Goal: Find specific page/section

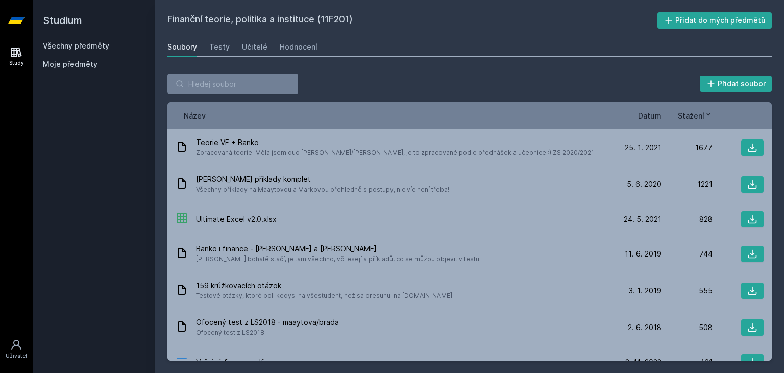
scroll to position [920, 0]
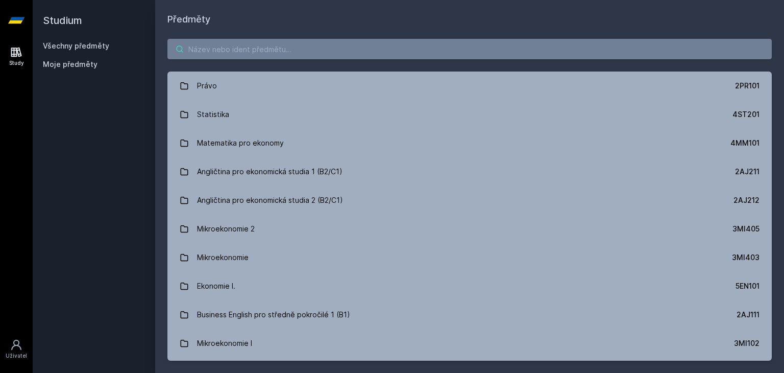
click at [241, 51] on input "search" at bounding box center [469, 49] width 604 height 20
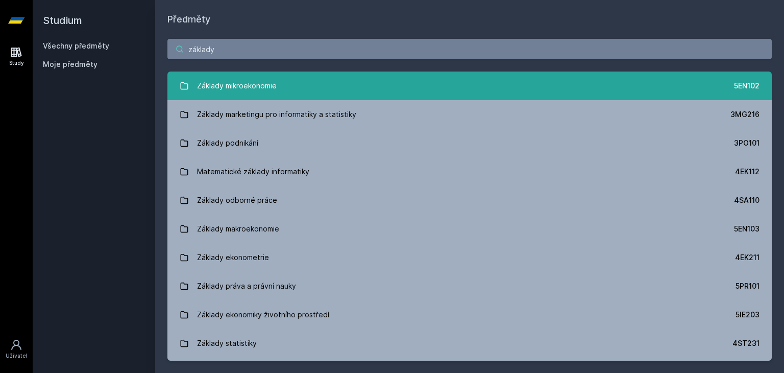
type input "základy"
click at [362, 84] on link "Základy mikroekonomie 5EN102" at bounding box center [469, 85] width 604 height 29
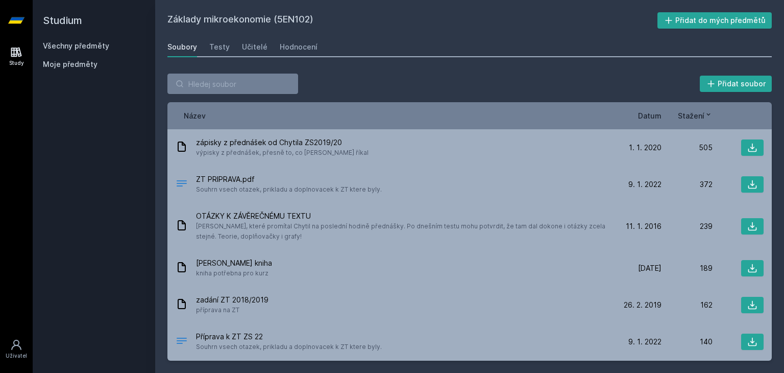
click at [693, 117] on span "Stažení" at bounding box center [691, 115] width 27 height 11
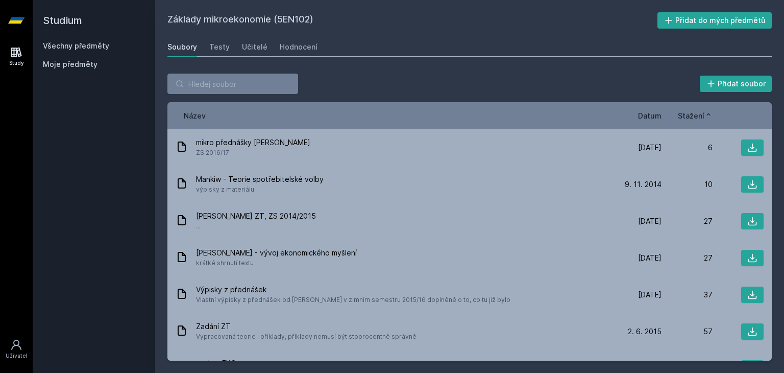
click at [693, 117] on span "Stažení" at bounding box center [691, 115] width 27 height 11
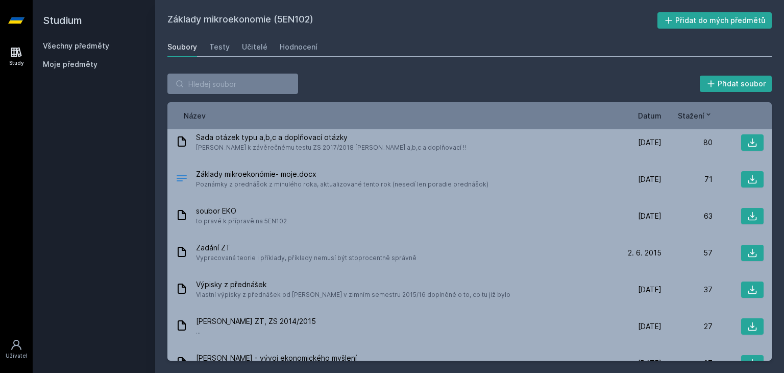
scroll to position [273, 0]
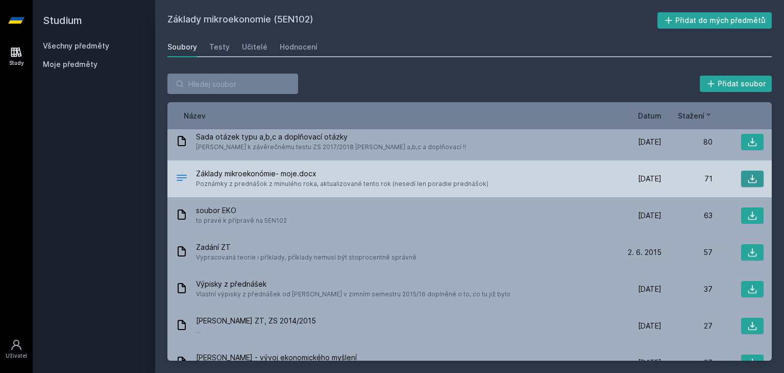
click at [750, 178] on icon at bounding box center [752, 179] width 10 height 10
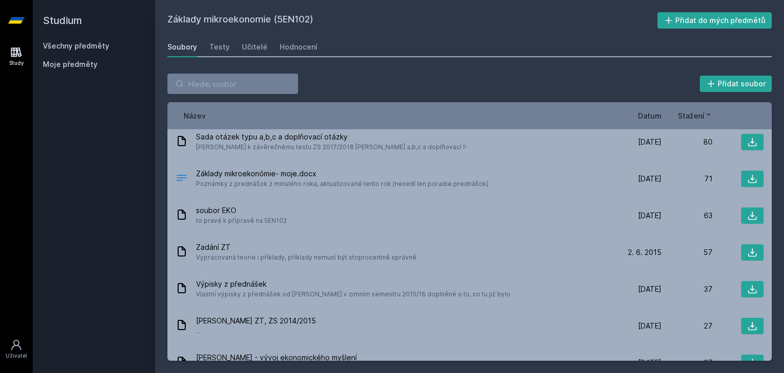
click at [673, 34] on div "Základy mikroekonomie (5EN102) Přidat do mých předmětů [GEOGRAPHIC_DATA] Testy …" at bounding box center [469, 186] width 604 height 348
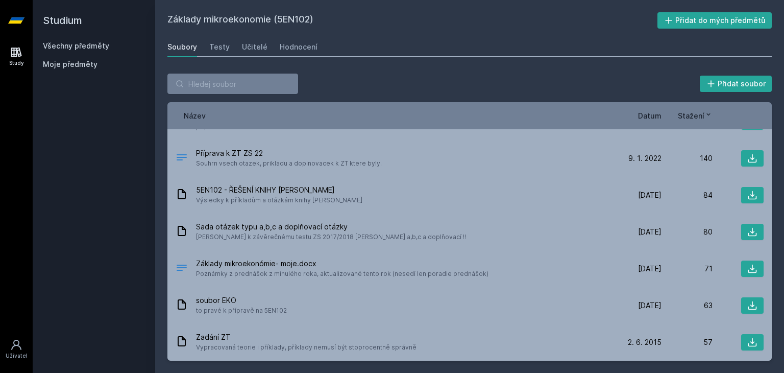
scroll to position [135, 0]
